Goal: Information Seeking & Learning: Find specific fact

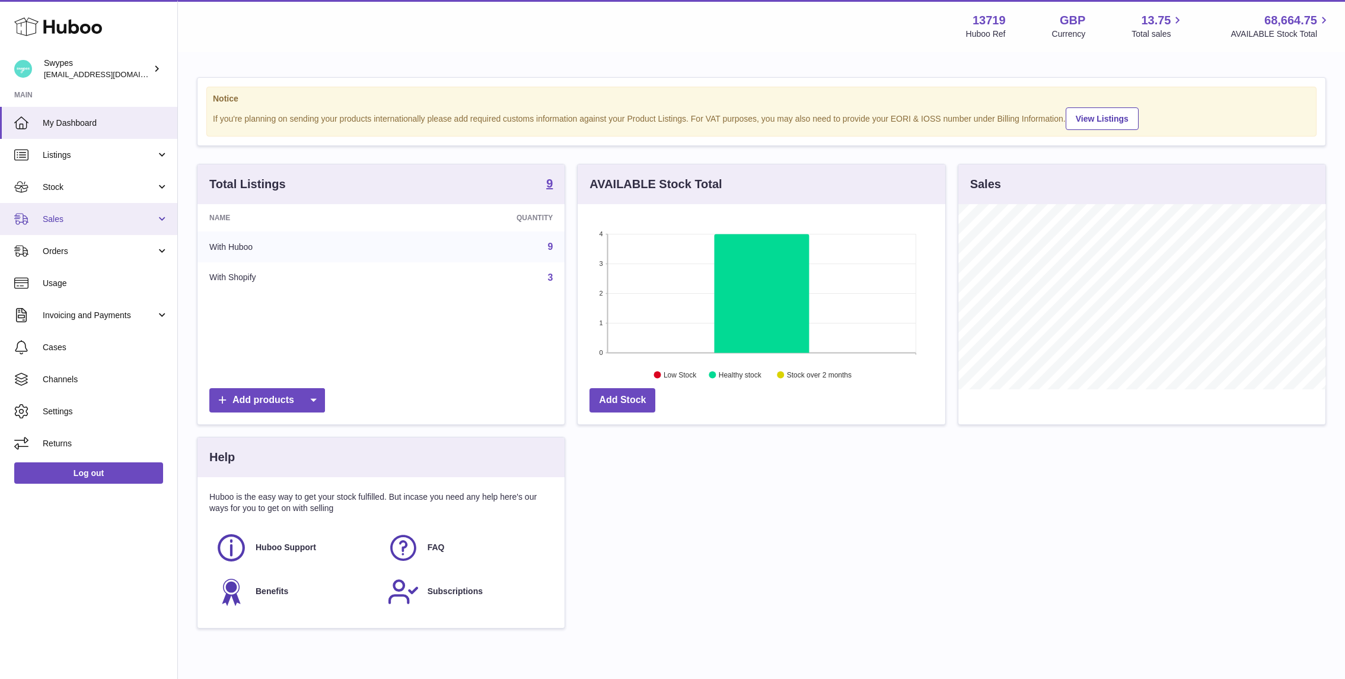
click at [100, 218] on span "Sales" at bounding box center [99, 219] width 113 height 11
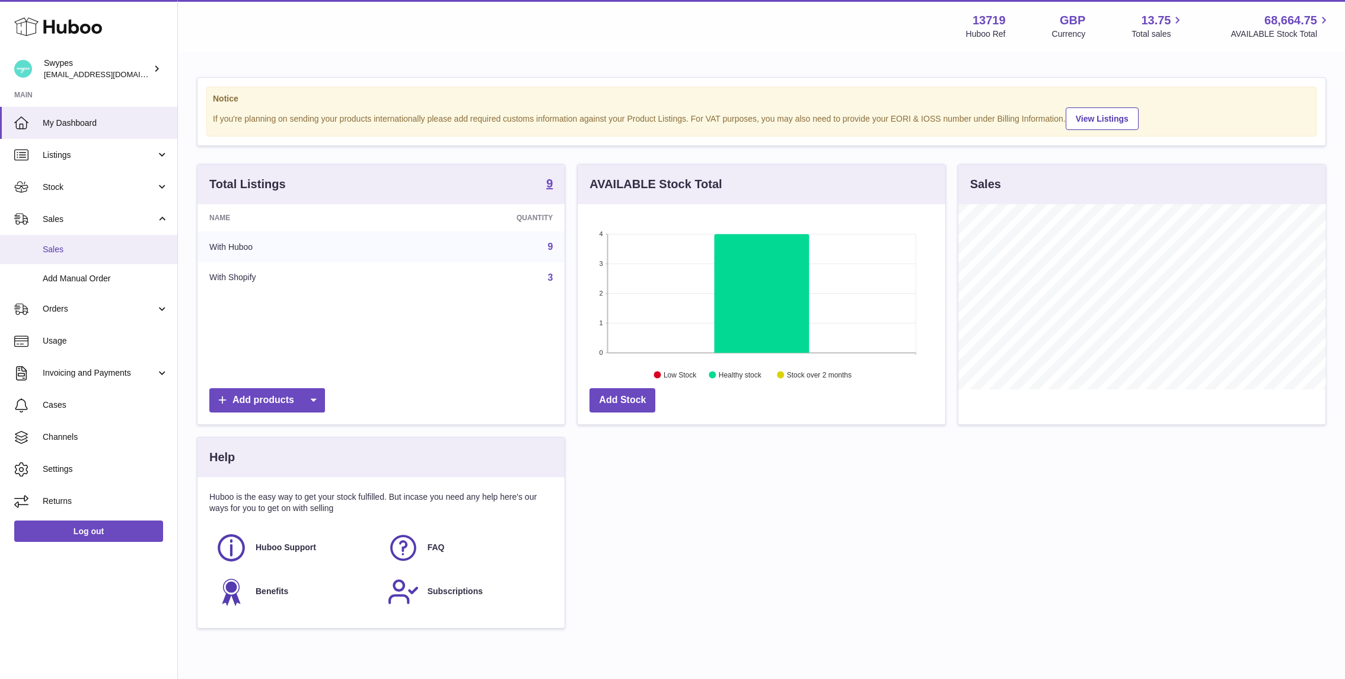
click at [99, 249] on span "Sales" at bounding box center [106, 249] width 126 height 11
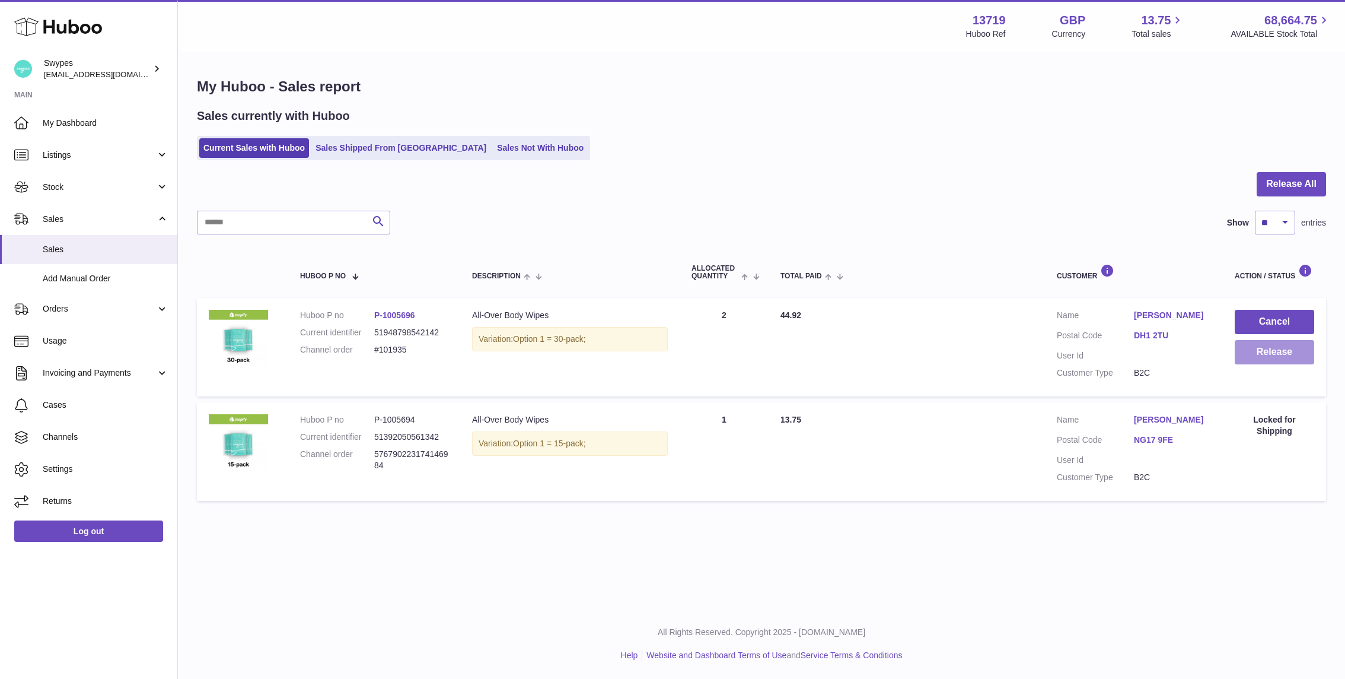
click at [1256, 355] on button "Release" at bounding box center [1274, 352] width 79 height 24
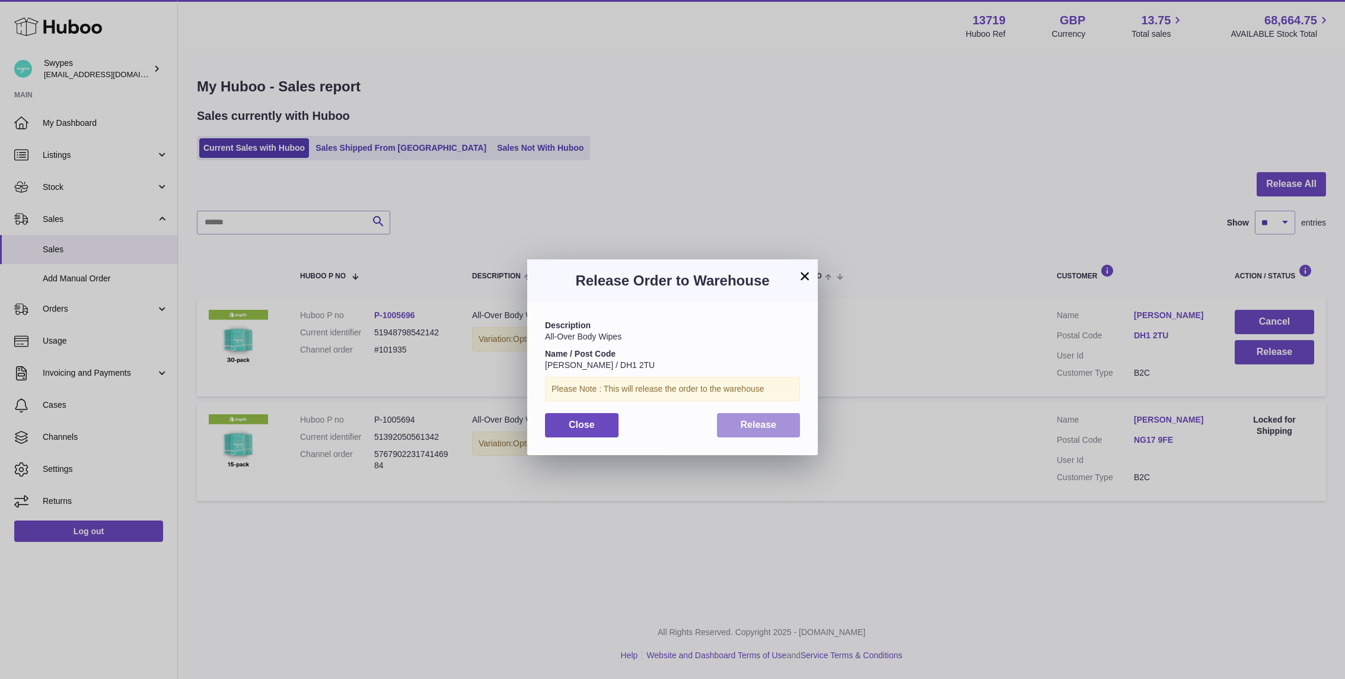
click at [798, 429] on button "Release" at bounding box center [759, 425] width 84 height 24
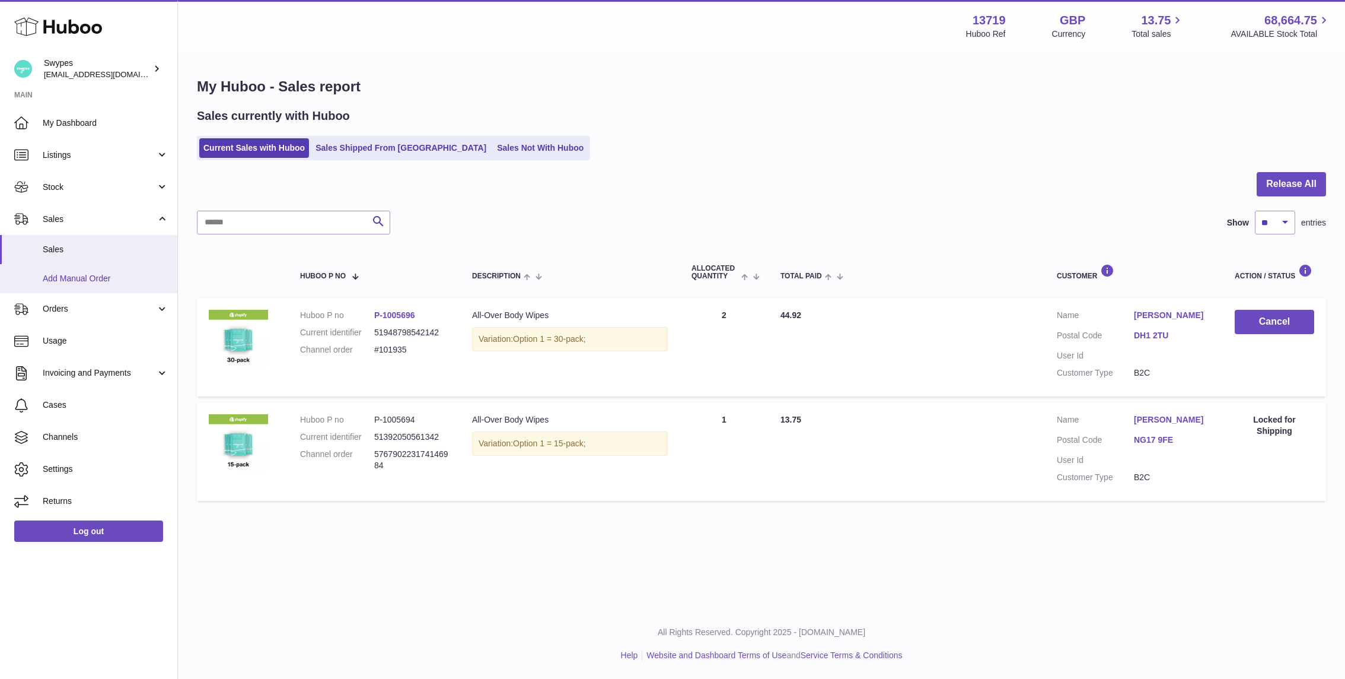
click at [68, 285] on link "Add Manual Order" at bounding box center [88, 278] width 177 height 29
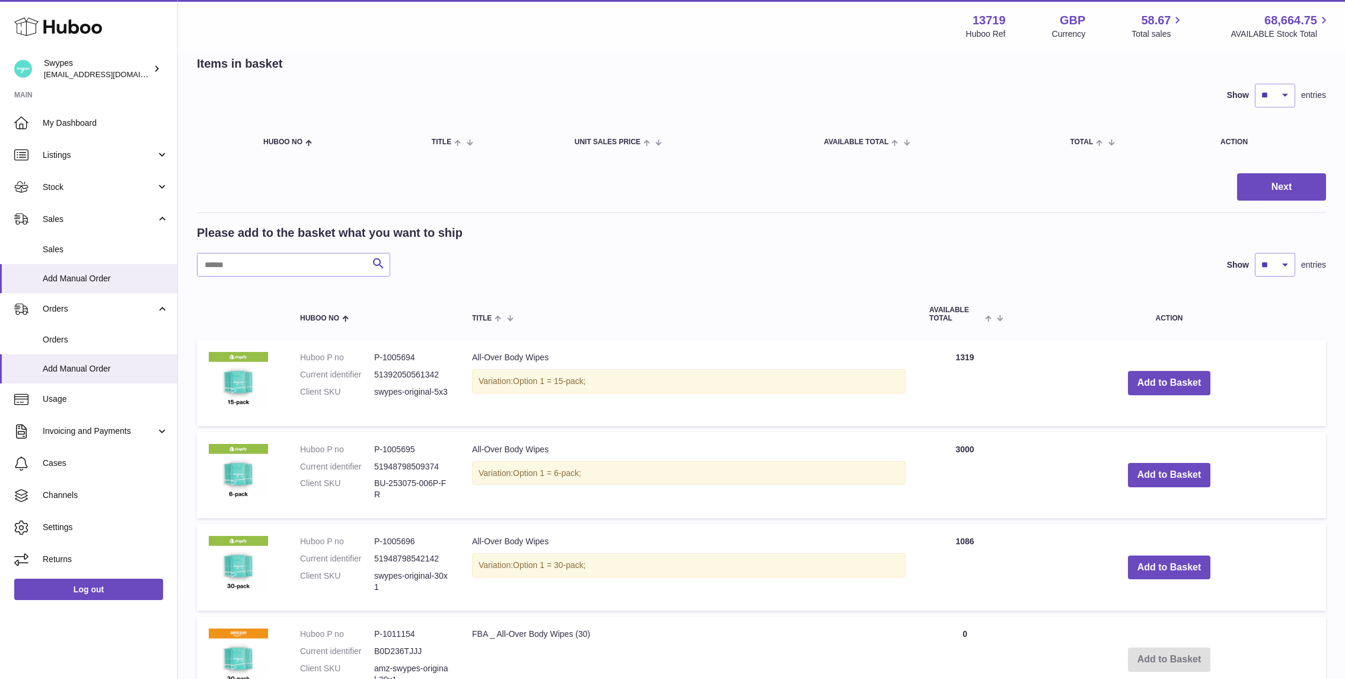
scroll to position [62, 0]
drag, startPoint x: 374, startPoint y: 352, endPoint x: 434, endPoint y: 352, distance: 59.9
click at [434, 352] on dd "P-1005694" at bounding box center [411, 356] width 74 height 11
copy dd "P-1005694"
drag, startPoint x: 374, startPoint y: 540, endPoint x: 429, endPoint y: 540, distance: 55.2
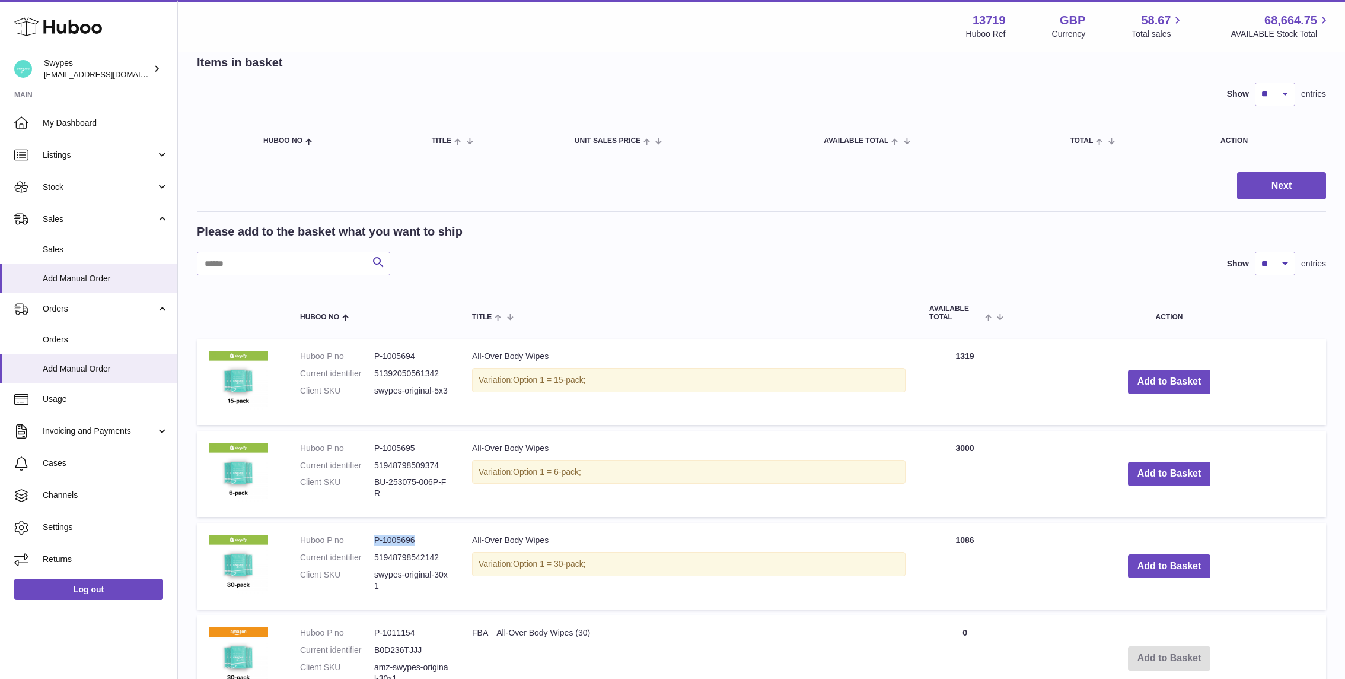
click at [429, 540] on dd "P-1005696" at bounding box center [411, 539] width 74 height 11
copy dd "P-1005696"
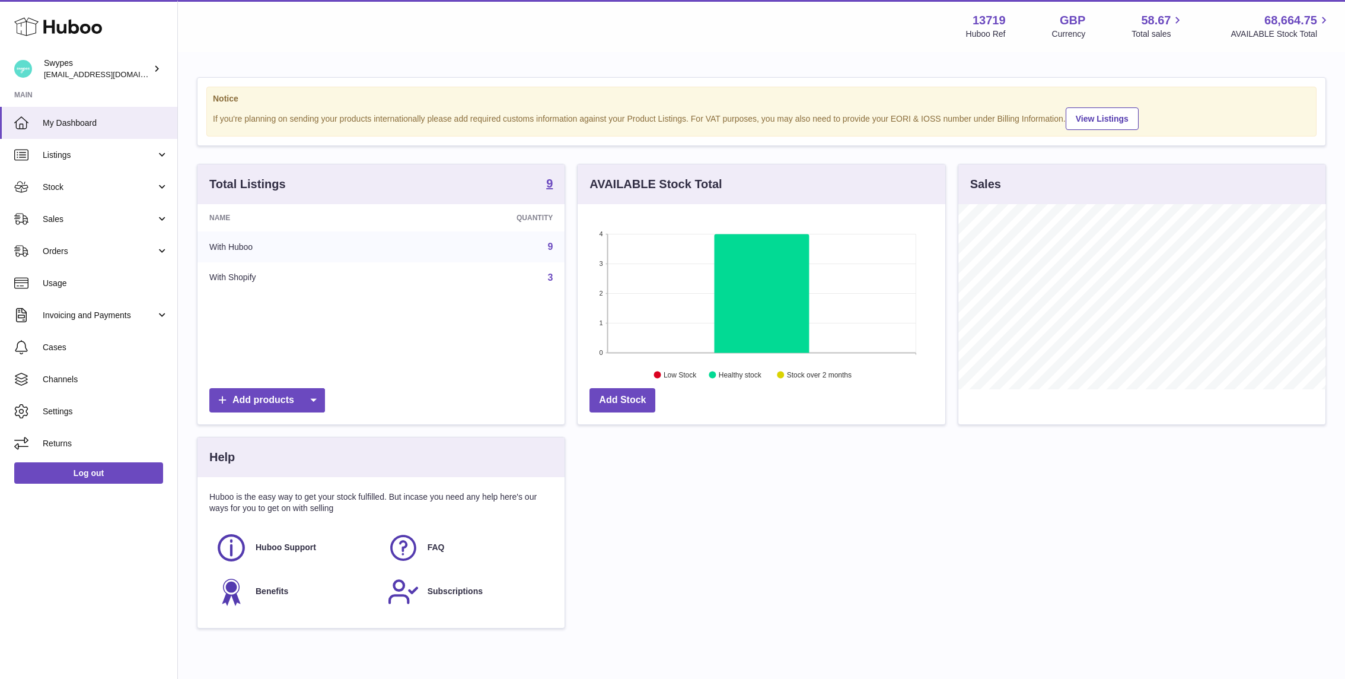
scroll to position [185, 368]
click at [65, 235] on link "Orders" at bounding box center [88, 251] width 177 height 32
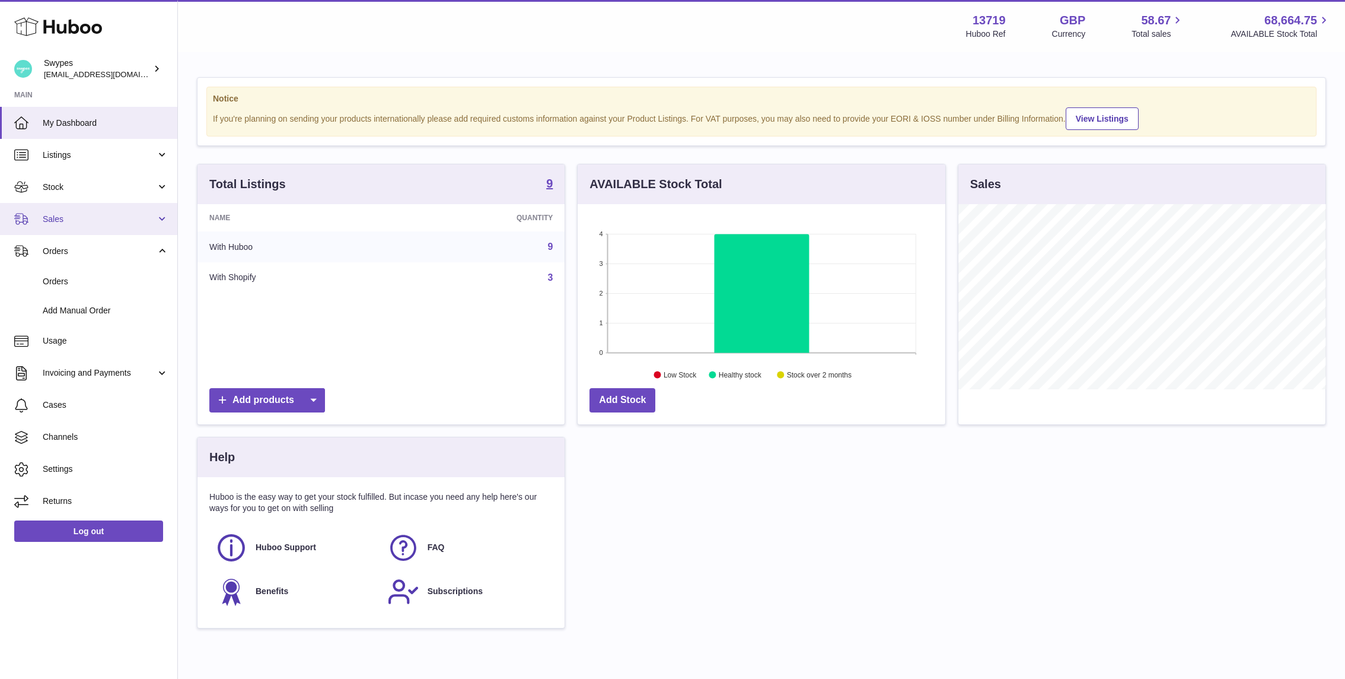
click at [65, 221] on span "Sales" at bounding box center [99, 219] width 113 height 11
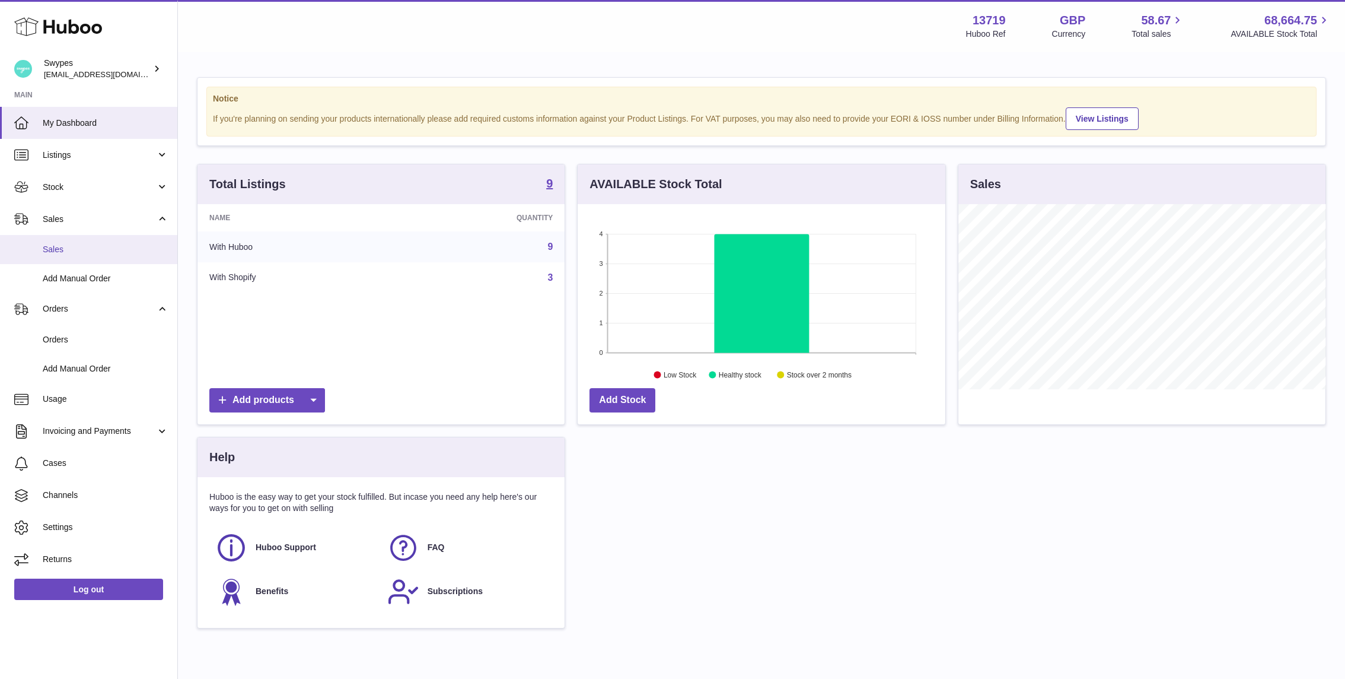
click at [64, 250] on span "Sales" at bounding box center [106, 249] width 126 height 11
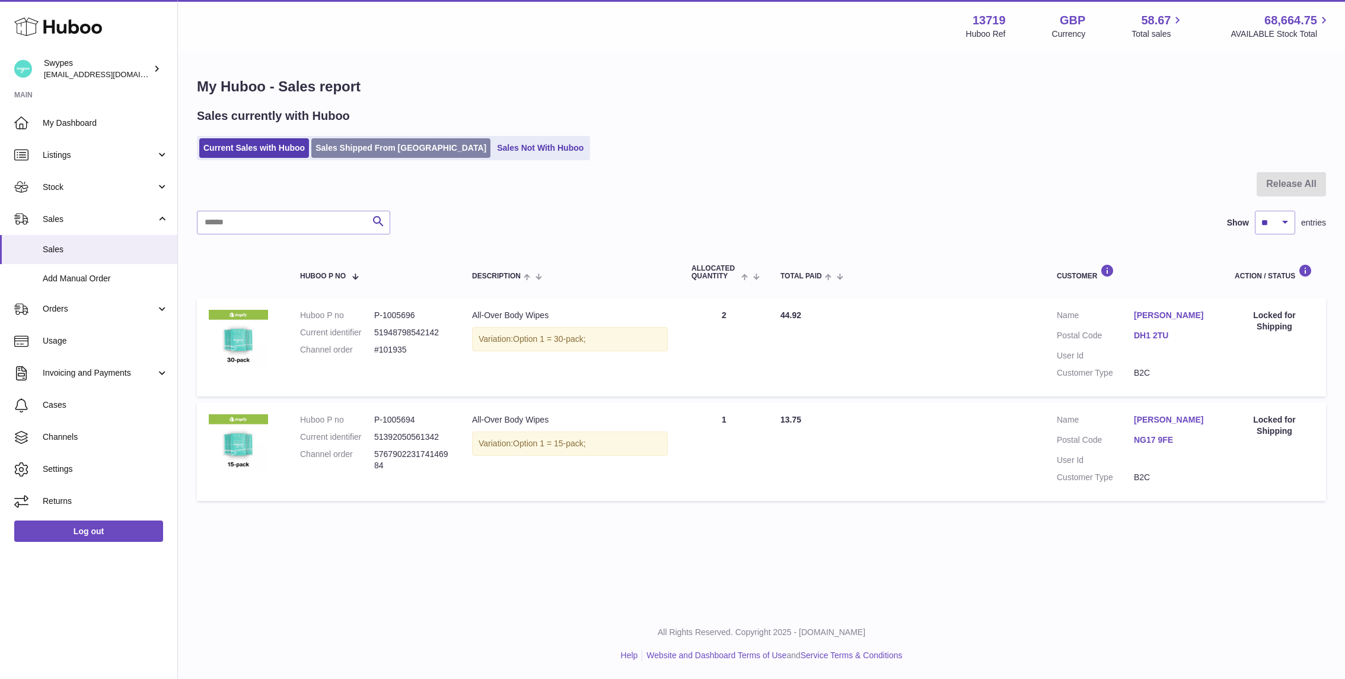
click at [408, 151] on link "Sales Shipped From [GEOGRAPHIC_DATA]" at bounding box center [400, 148] width 179 height 20
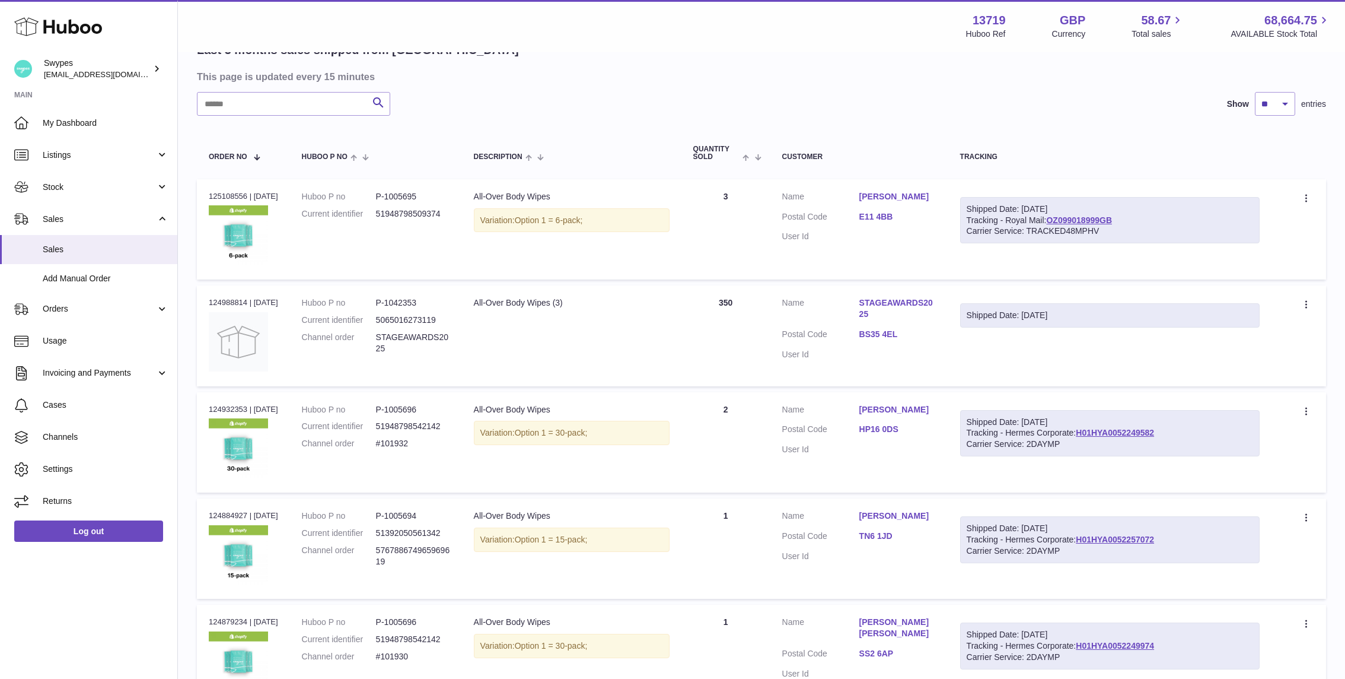
scroll to position [103, 0]
click at [920, 300] on link "STAGEAWARDS2025" at bounding box center [897, 307] width 77 height 23
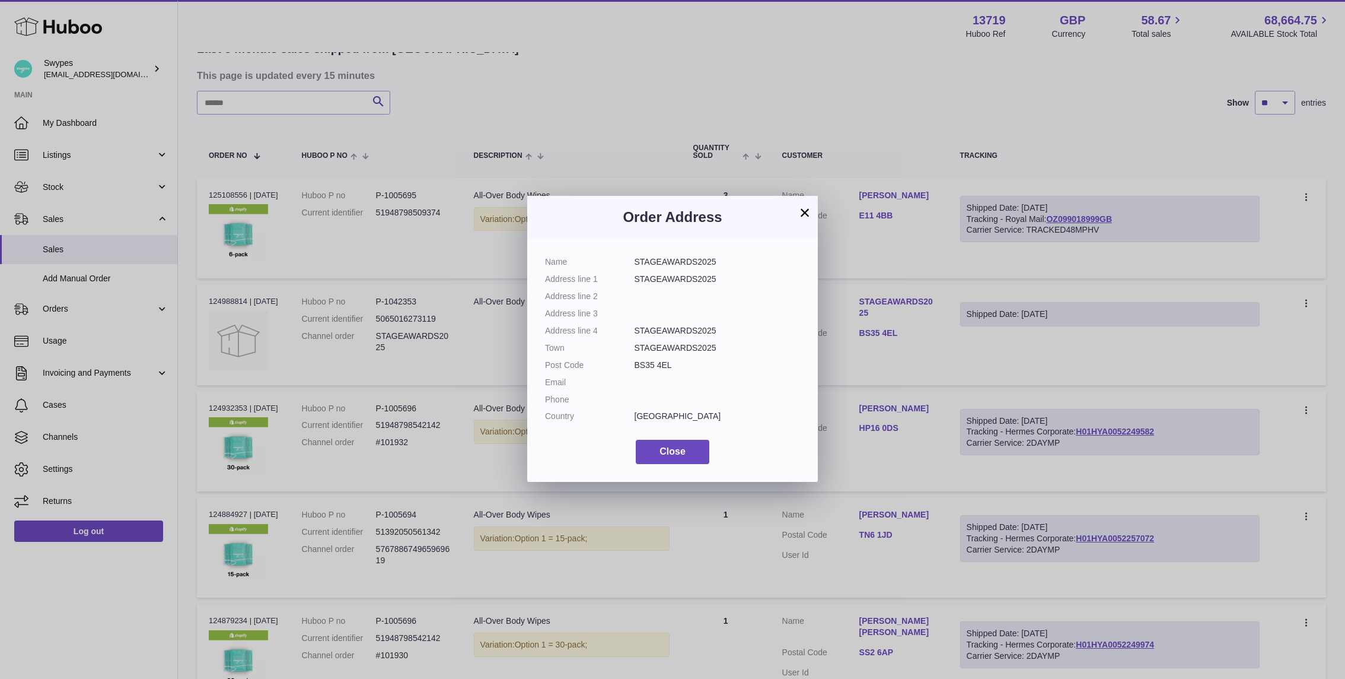
drag, startPoint x: 634, startPoint y: 262, endPoint x: 727, endPoint y: 262, distance: 92.5
click at [727, 262] on dd "STAGEAWARDS2025" at bounding box center [718, 261] width 166 height 11
click at [715, 260] on dd "STAGEAWARDS2025" at bounding box center [718, 261] width 166 height 11
drag, startPoint x: 633, startPoint y: 260, endPoint x: 714, endPoint y: 263, distance: 80.7
click at [714, 263] on dl "Name STAGEAWARDS2025 Address line 1 STAGEAWARDS2025 Address line 2 Address line…" at bounding box center [672, 341] width 255 height 171
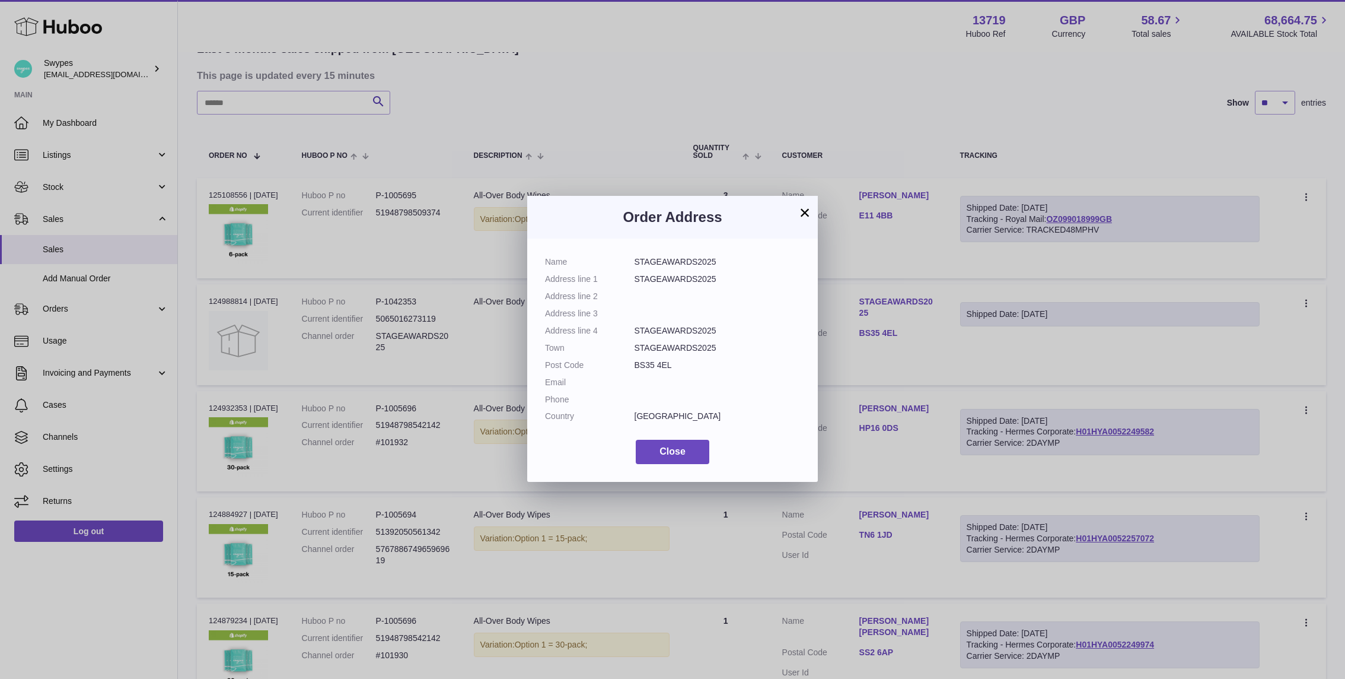
copy dl "STAGEAWARDS2025"
drag, startPoint x: 633, startPoint y: 364, endPoint x: 685, endPoint y: 364, distance: 51.6
click at [685, 364] on dd "BS35 4EL" at bounding box center [718, 364] width 166 height 11
copy dd "BS35 4EL"
